Goal: Use online tool/utility: Utilize a website feature to perform a specific function

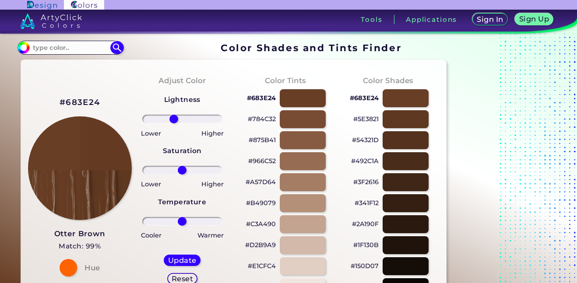
drag, startPoint x: 180, startPoint y: 121, endPoint x: 174, endPoint y: 118, distance: 6.5
type input "-24"
click at [174, 118] on input "range" at bounding box center [182, 119] width 80 height 9
click at [175, 258] on h5 "Update" at bounding box center [183, 260] width 26 height 7
type input "#633b22"
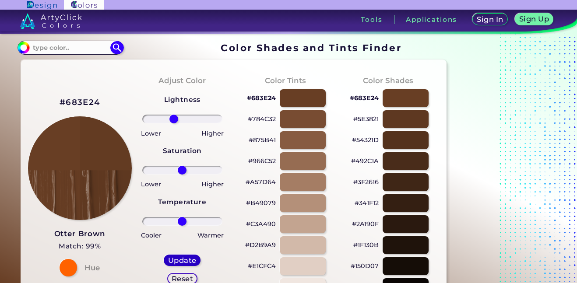
type input "0"
click at [178, 280] on h5 "Reset" at bounding box center [183, 279] width 20 height 7
click at [178, 279] on h5 "Reset" at bounding box center [183, 279] width 20 height 7
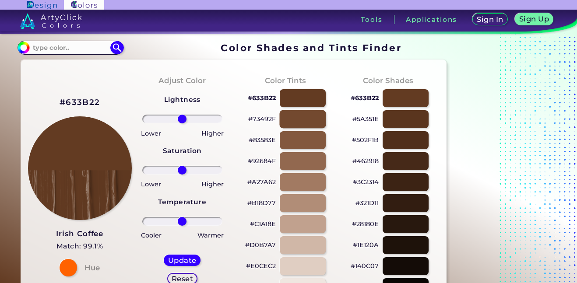
click at [293, 121] on div at bounding box center [303, 119] width 46 height 18
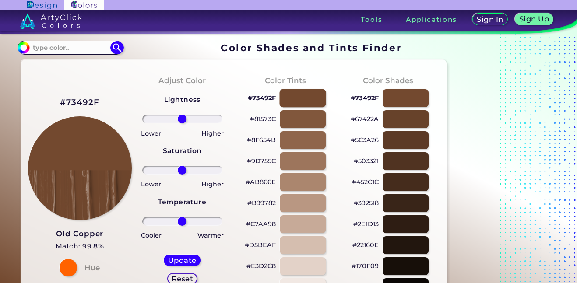
click at [293, 105] on div at bounding box center [303, 98] width 46 height 18
click at [294, 100] on div at bounding box center [303, 98] width 46 height 18
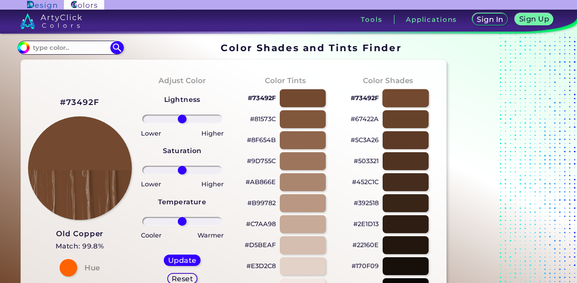
click at [391, 95] on div at bounding box center [406, 98] width 46 height 18
click at [393, 115] on div at bounding box center [406, 119] width 46 height 18
type input "#67422a"
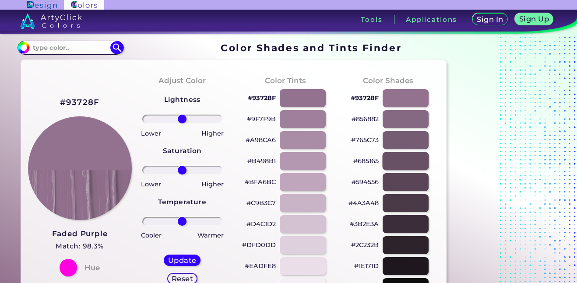
click at [394, 163] on div at bounding box center [406, 161] width 46 height 18
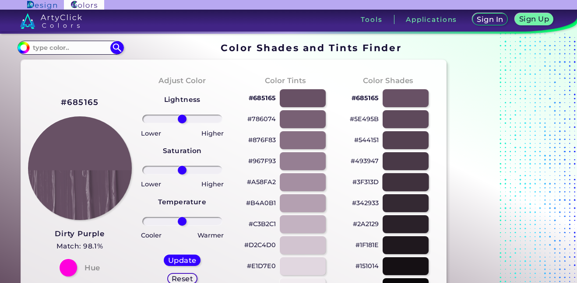
click at [394, 173] on div at bounding box center [406, 182] width 46 height 18
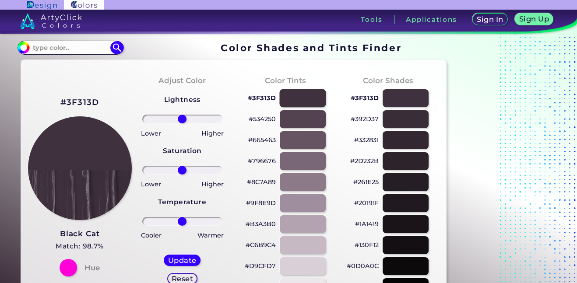
click at [308, 97] on div at bounding box center [303, 98] width 46 height 18
click at [290, 147] on div at bounding box center [303, 140] width 46 height 18
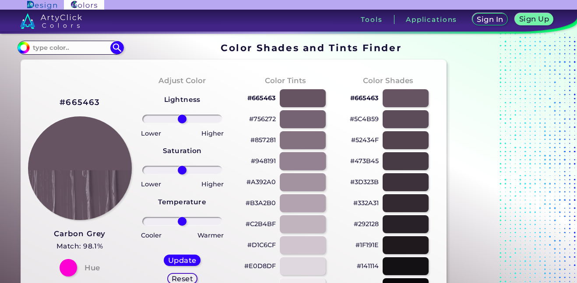
click at [288, 166] on div at bounding box center [303, 161] width 46 height 18
type input "#948191"
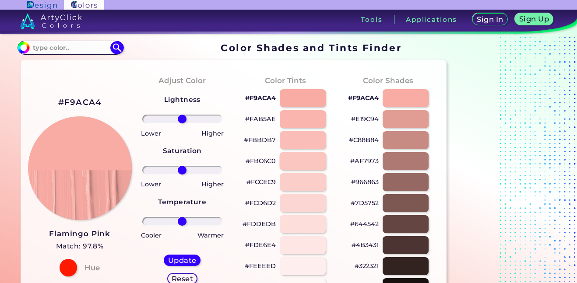
click at [315, 165] on div at bounding box center [303, 161] width 46 height 18
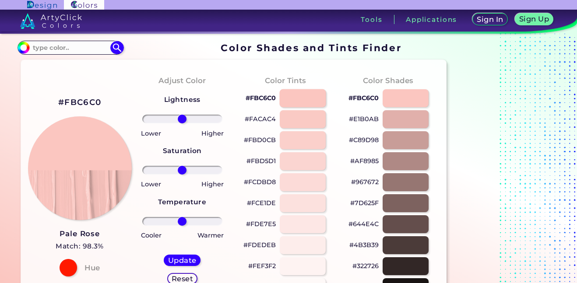
click at [288, 100] on div at bounding box center [303, 98] width 46 height 18
type input "#fbc6c0"
